Goal: Task Accomplishment & Management: Complete application form

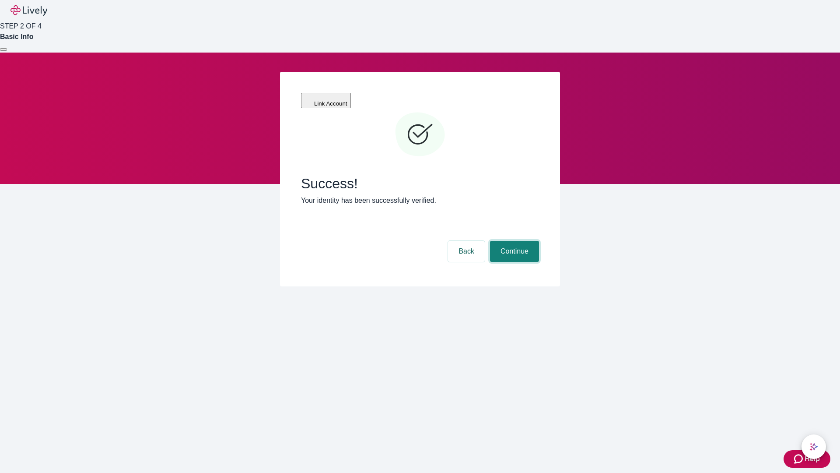
click at [513, 241] on button "Continue" at bounding box center [514, 251] width 49 height 21
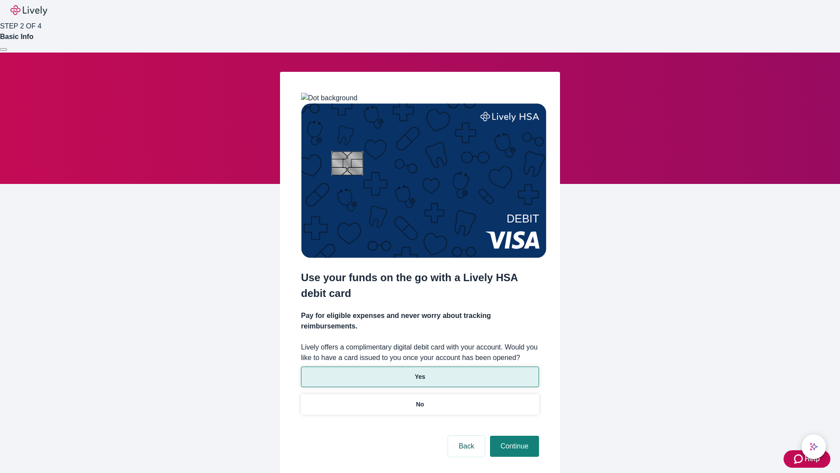
click at [420, 372] on p "Yes" at bounding box center [420, 376] width 11 height 9
click at [513, 436] on button "Continue" at bounding box center [514, 446] width 49 height 21
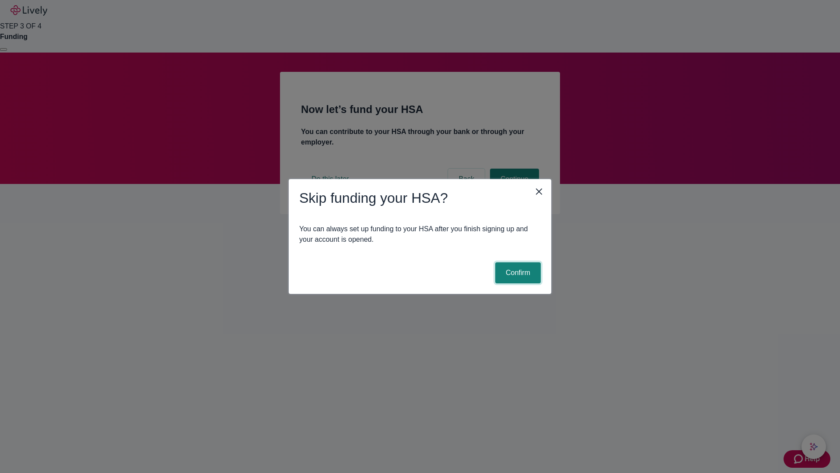
click at [517, 273] on button "Confirm" at bounding box center [519, 272] width 46 height 21
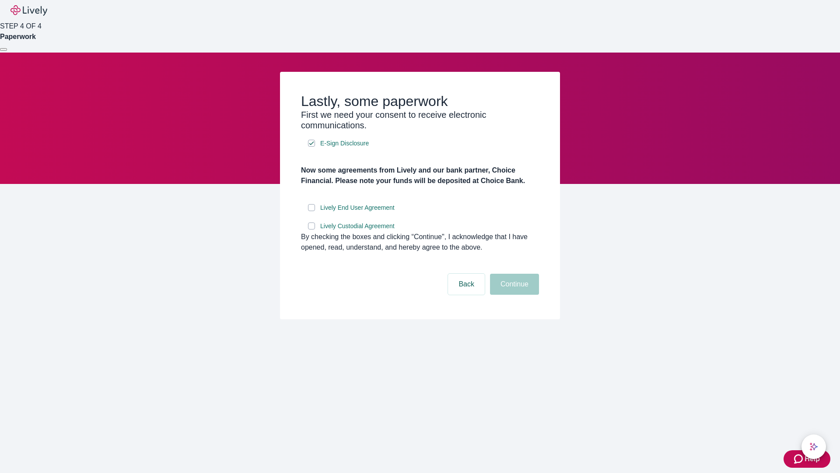
click at [312, 211] on input "Lively End User Agreement" at bounding box center [311, 207] width 7 height 7
checkbox input "true"
click at [312, 229] on input "Lively Custodial Agreement" at bounding box center [311, 225] width 7 height 7
checkbox input "true"
click at [513, 295] on button "Continue" at bounding box center [514, 284] width 49 height 21
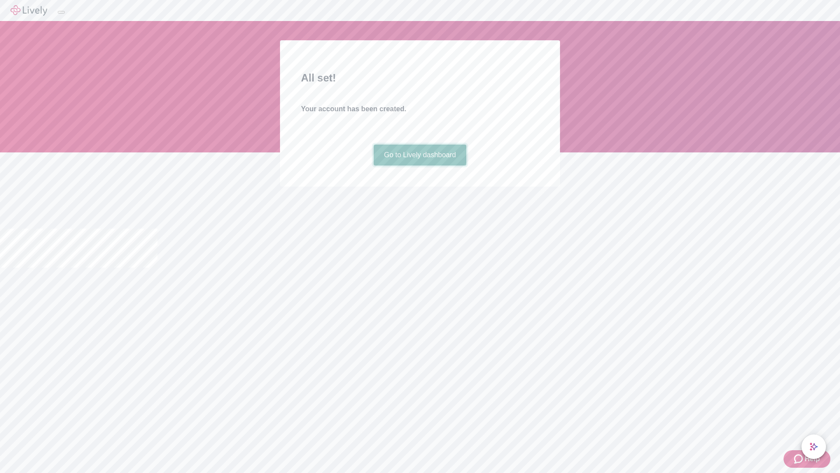
click at [420, 165] on link "Go to Lively dashboard" at bounding box center [420, 154] width 93 height 21
